Goal: Information Seeking & Learning: Learn about a topic

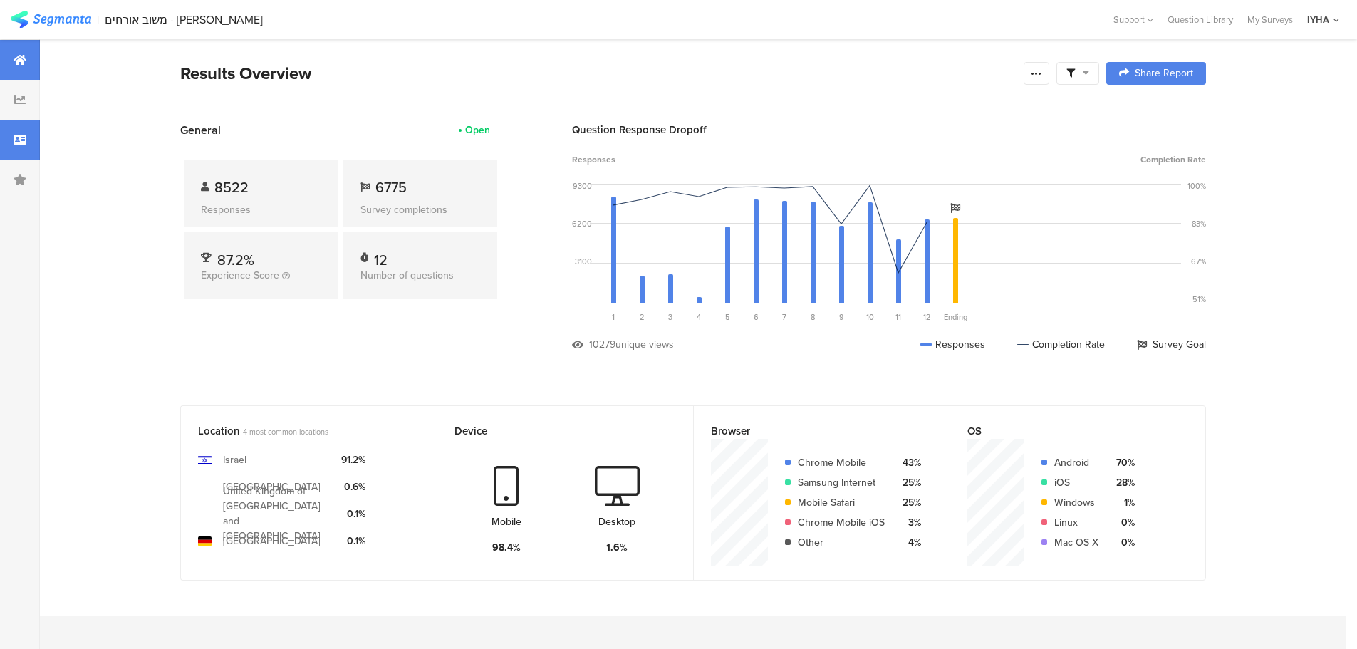
click at [26, 135] on div at bounding box center [20, 140] width 40 height 40
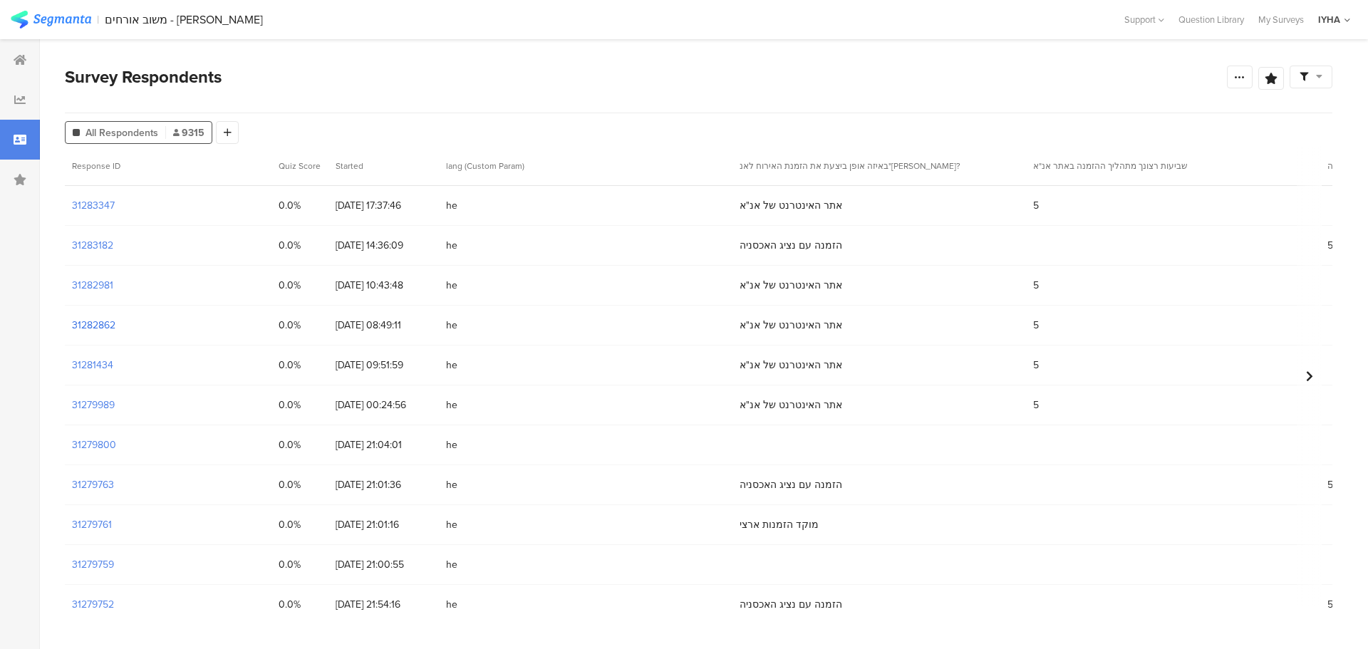
click at [92, 328] on section "31282862" at bounding box center [93, 325] width 43 height 15
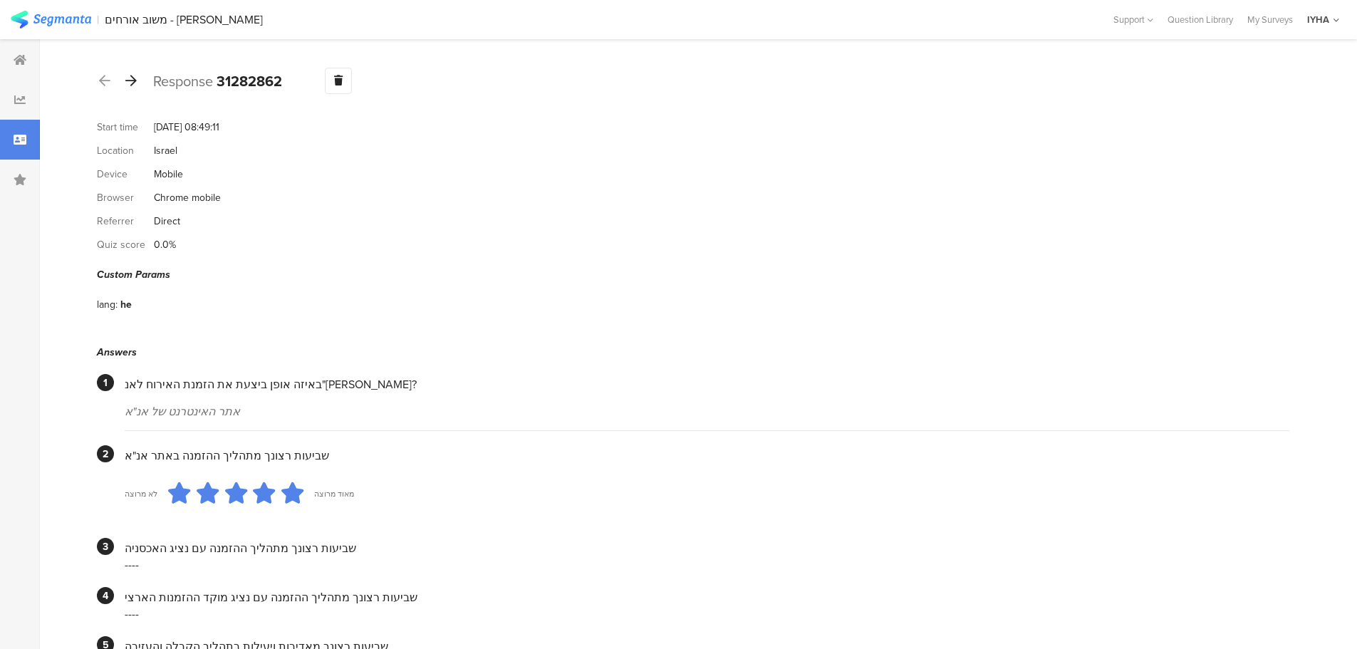
click at [127, 85] on icon at bounding box center [130, 80] width 11 height 13
click at [136, 88] on div at bounding box center [131, 81] width 16 height 23
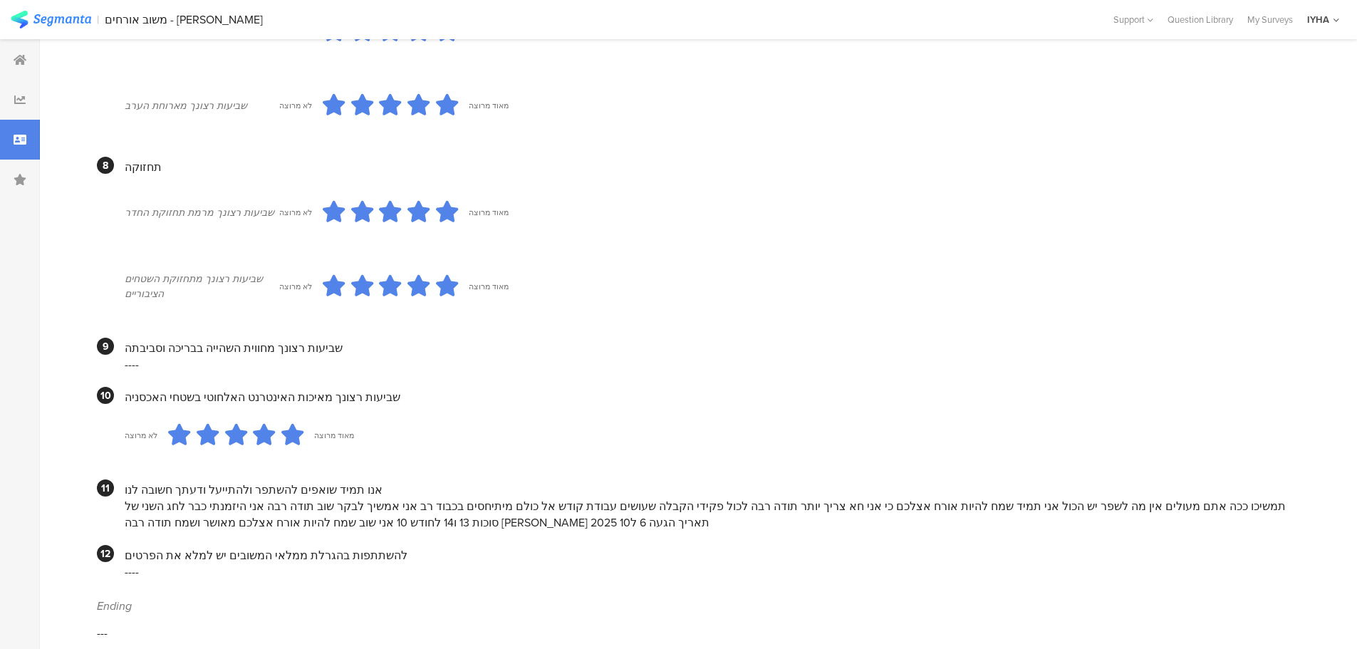
scroll to position [1085, 0]
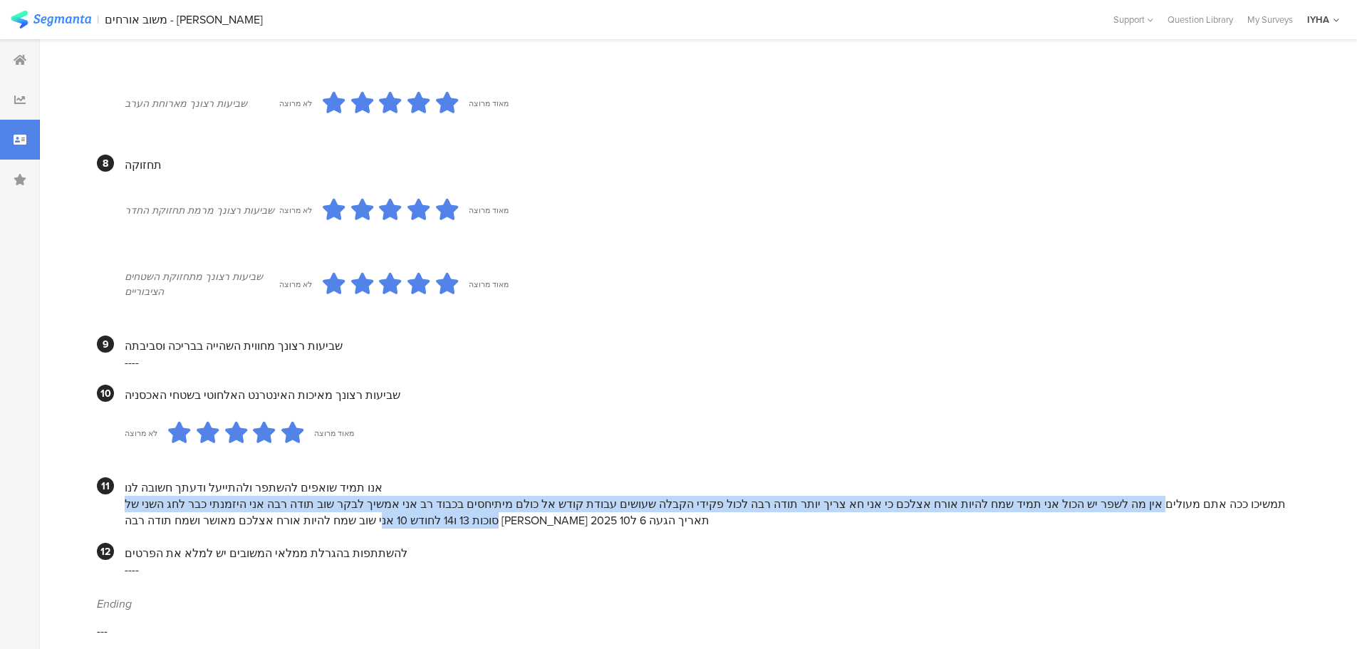
drag, startPoint x: 1202, startPoint y: 485, endPoint x: 1041, endPoint y: 503, distance: 162.0
click at [1041, 503] on div "תמשיכו ככה אתם מעולים אין מה לשפר יש הכול אני תמיד שמח להיות אורח אצלכם כי אני …" at bounding box center [707, 512] width 1165 height 33
click at [1085, 500] on div "תמשיכו ככה אתם מעולים אין מה לשפר יש הכול אני תמיד שמח להיות אורח אצלכם כי אני …" at bounding box center [707, 512] width 1165 height 33
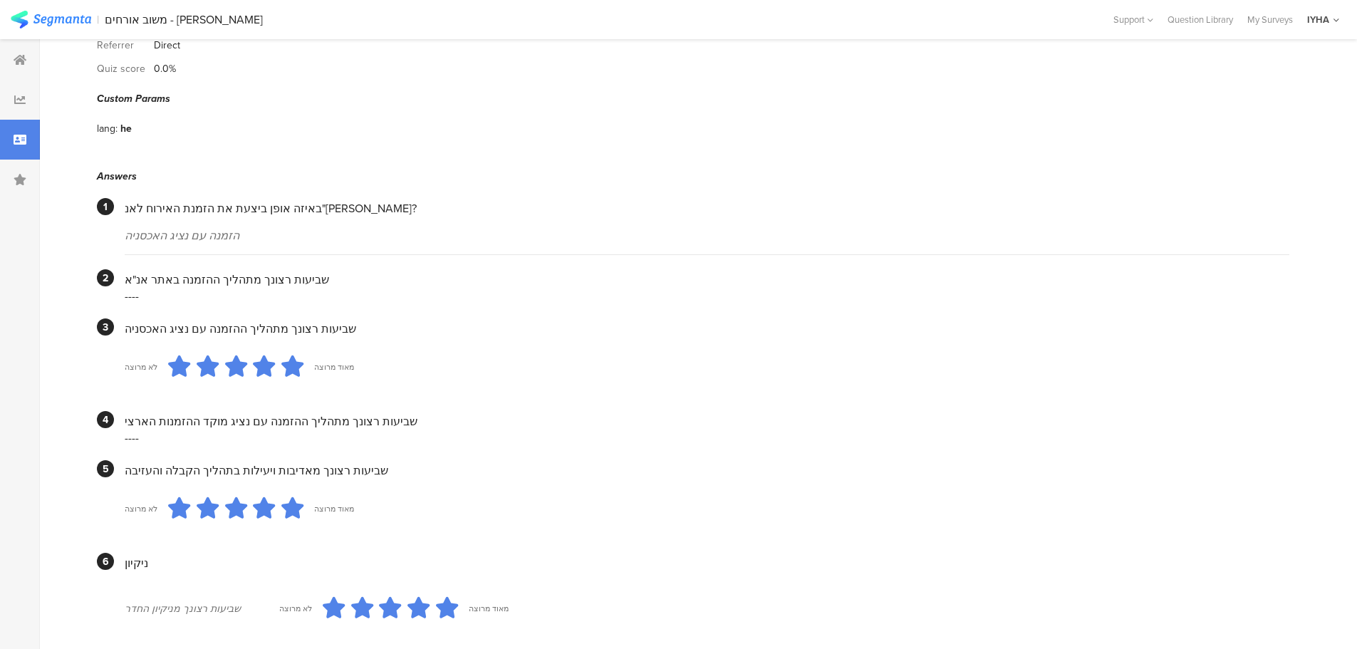
scroll to position [0, 0]
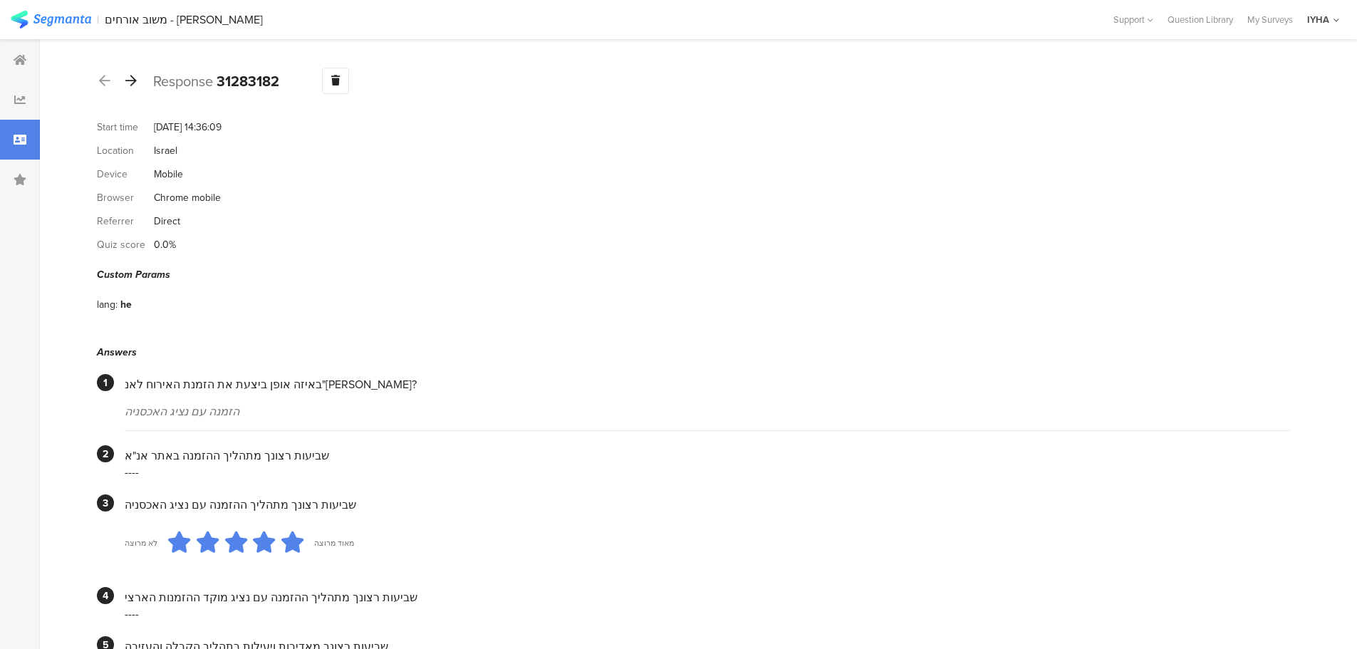
click at [135, 84] on icon at bounding box center [130, 80] width 11 height 13
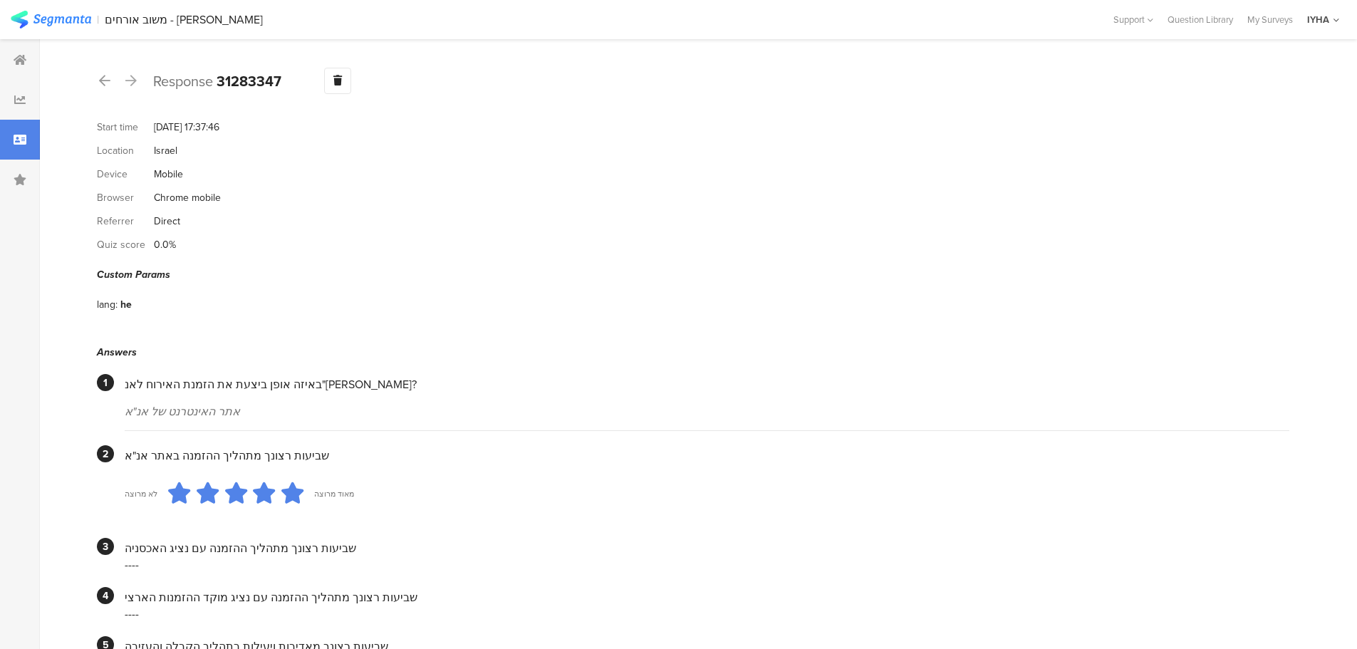
click at [140, 81] on div "Response 31283347 Warning Delete Cancel" at bounding box center [693, 81] width 1193 height 26
click at [135, 83] on icon at bounding box center [130, 80] width 11 height 13
